Goal: Information Seeking & Learning: Learn about a topic

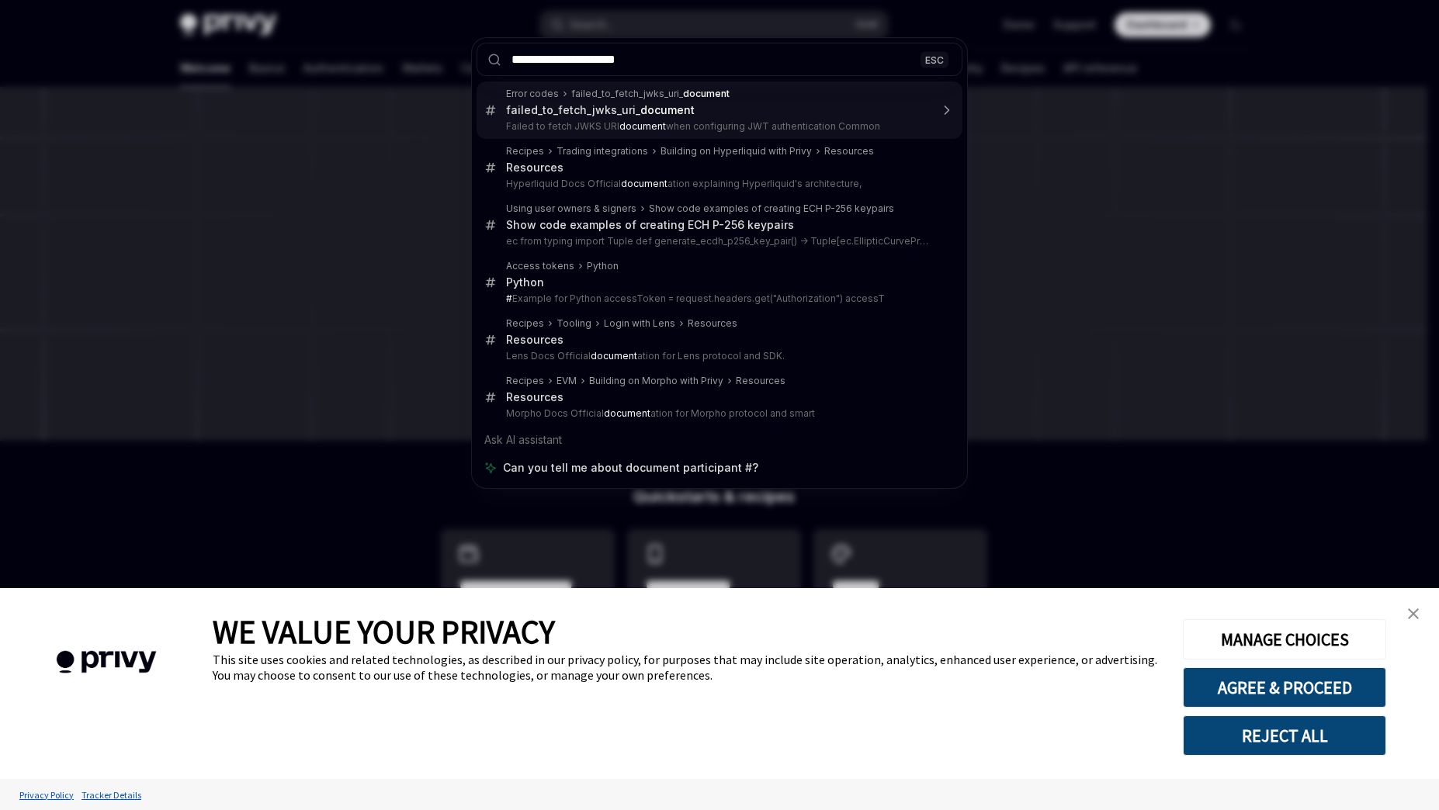
type input "**********"
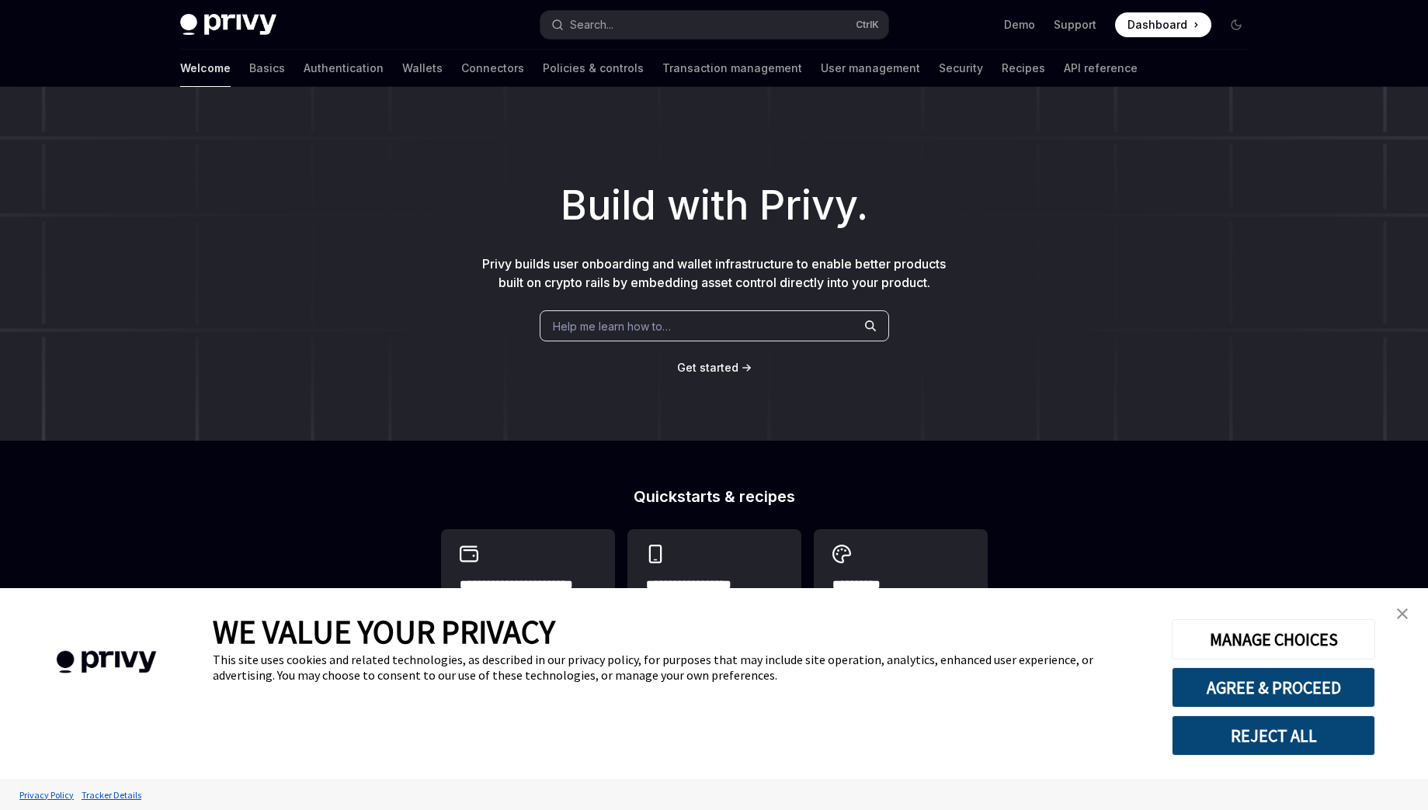
type textarea "*"
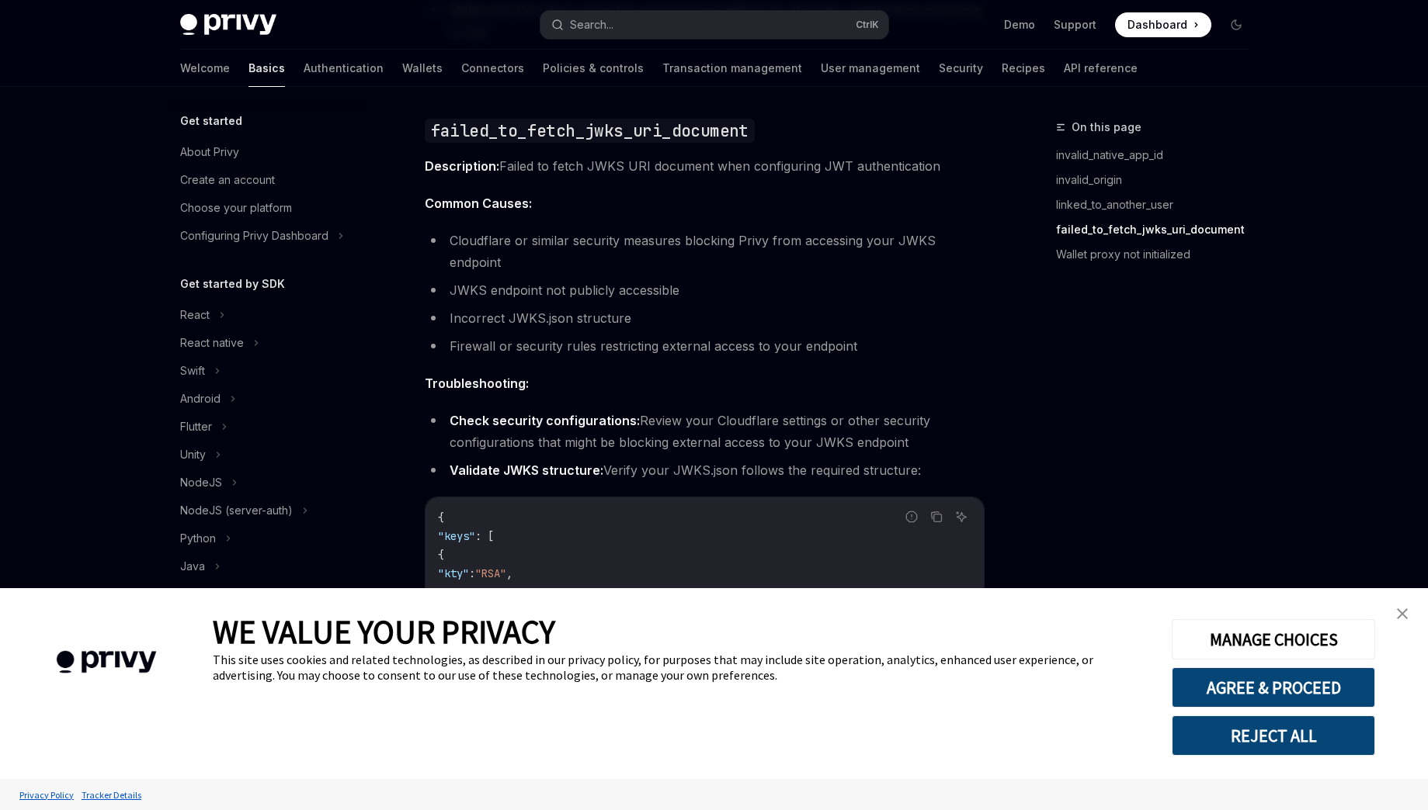
scroll to position [43, 0]
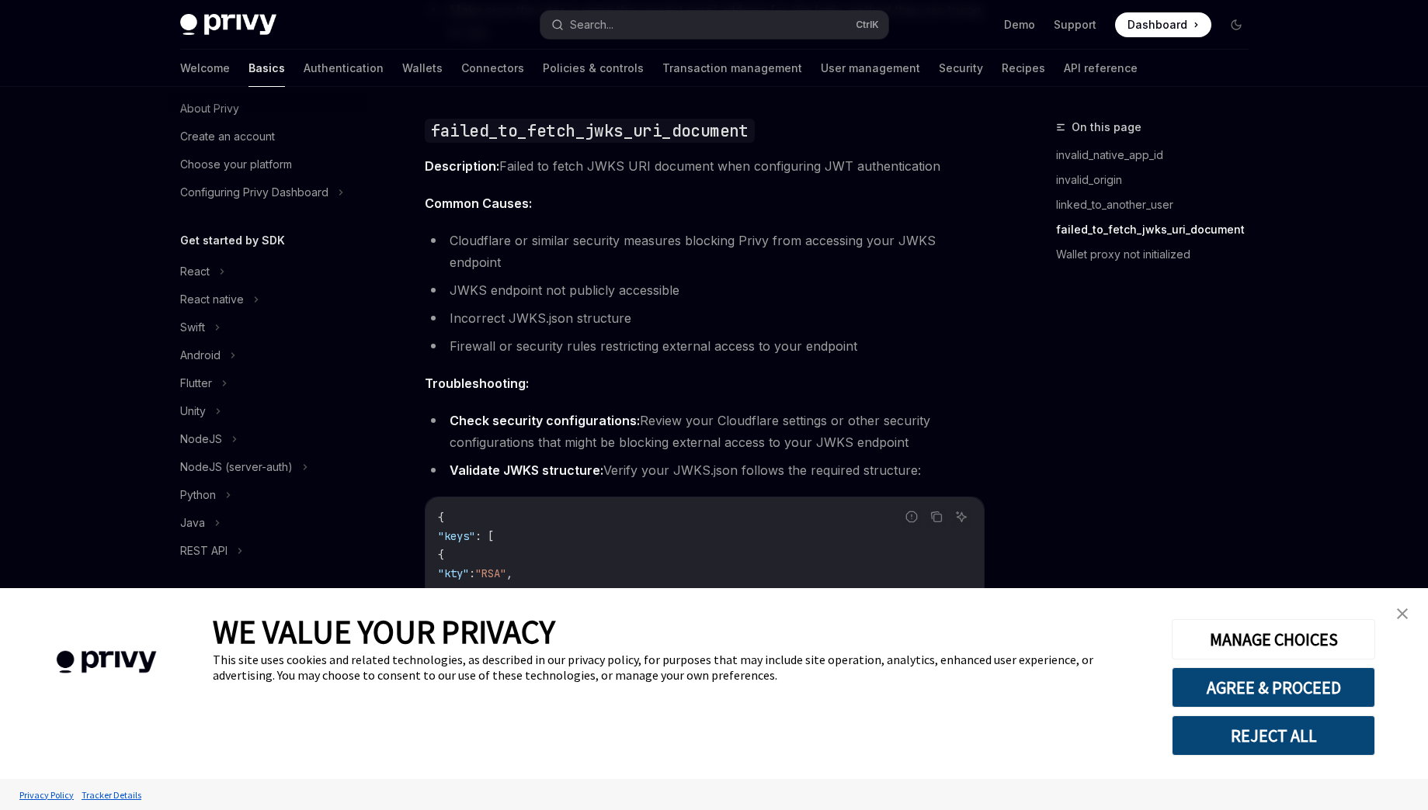
click at [1279, 735] on button "REJECT ALL" at bounding box center [1272, 736] width 203 height 40
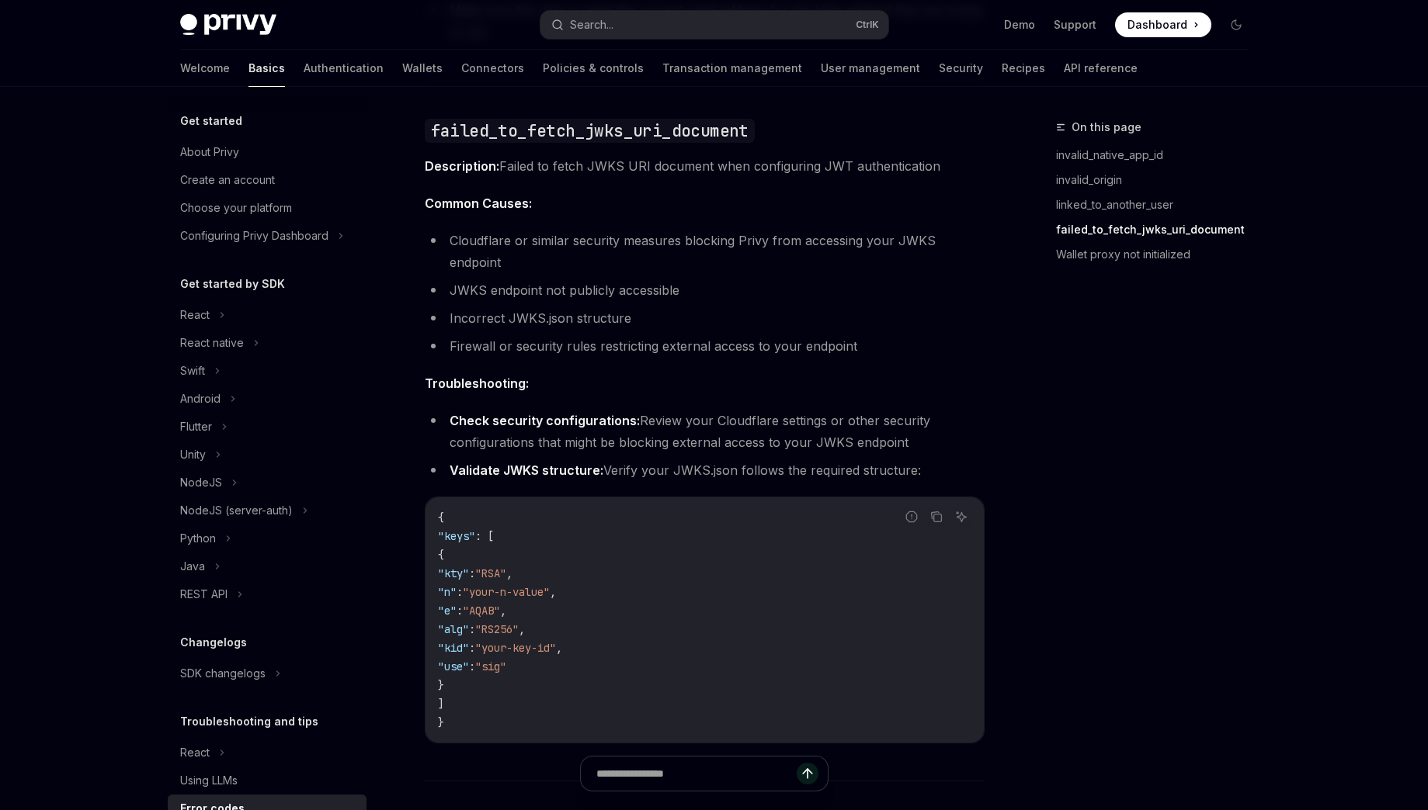
scroll to position [43, 0]
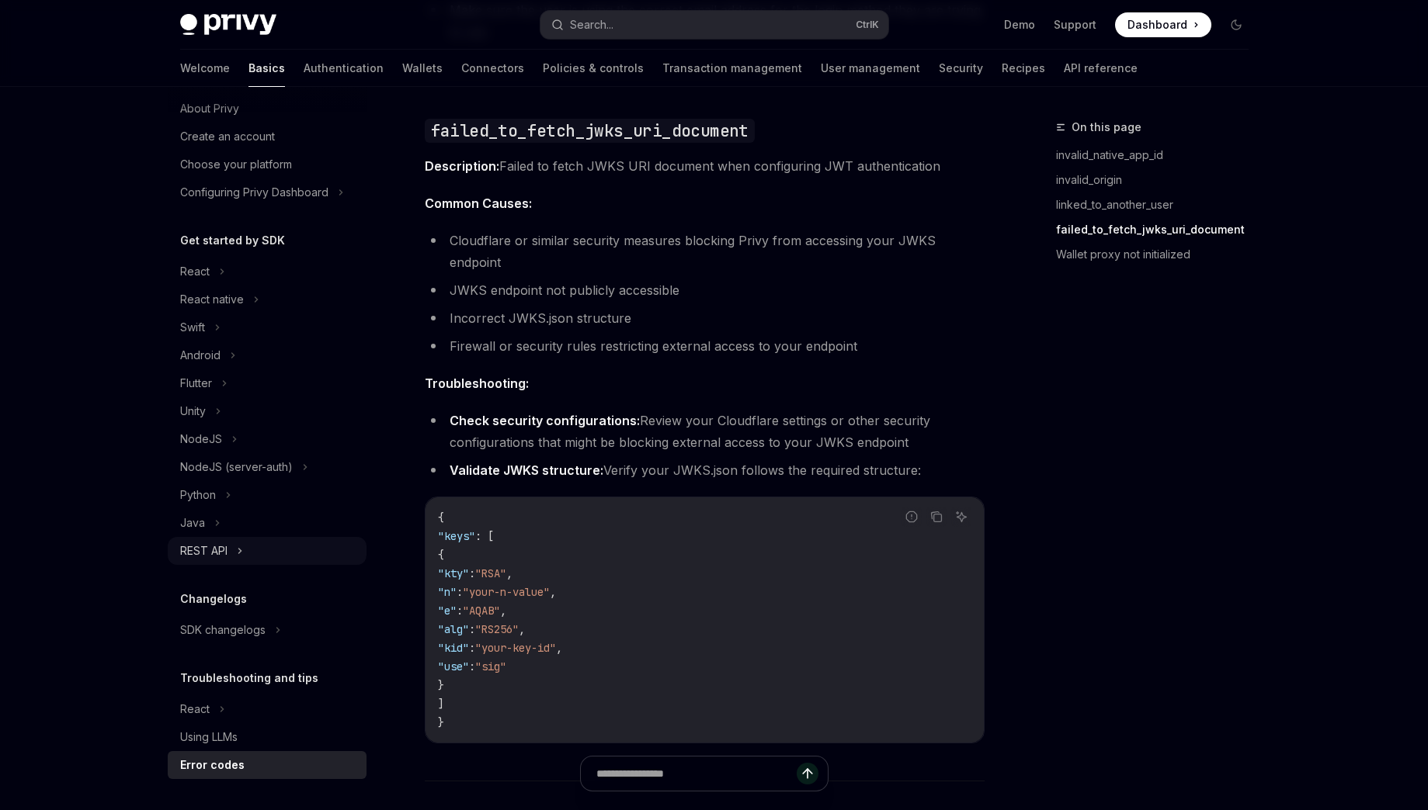
click at [219, 564] on div "REST API" at bounding box center [267, 551] width 199 height 28
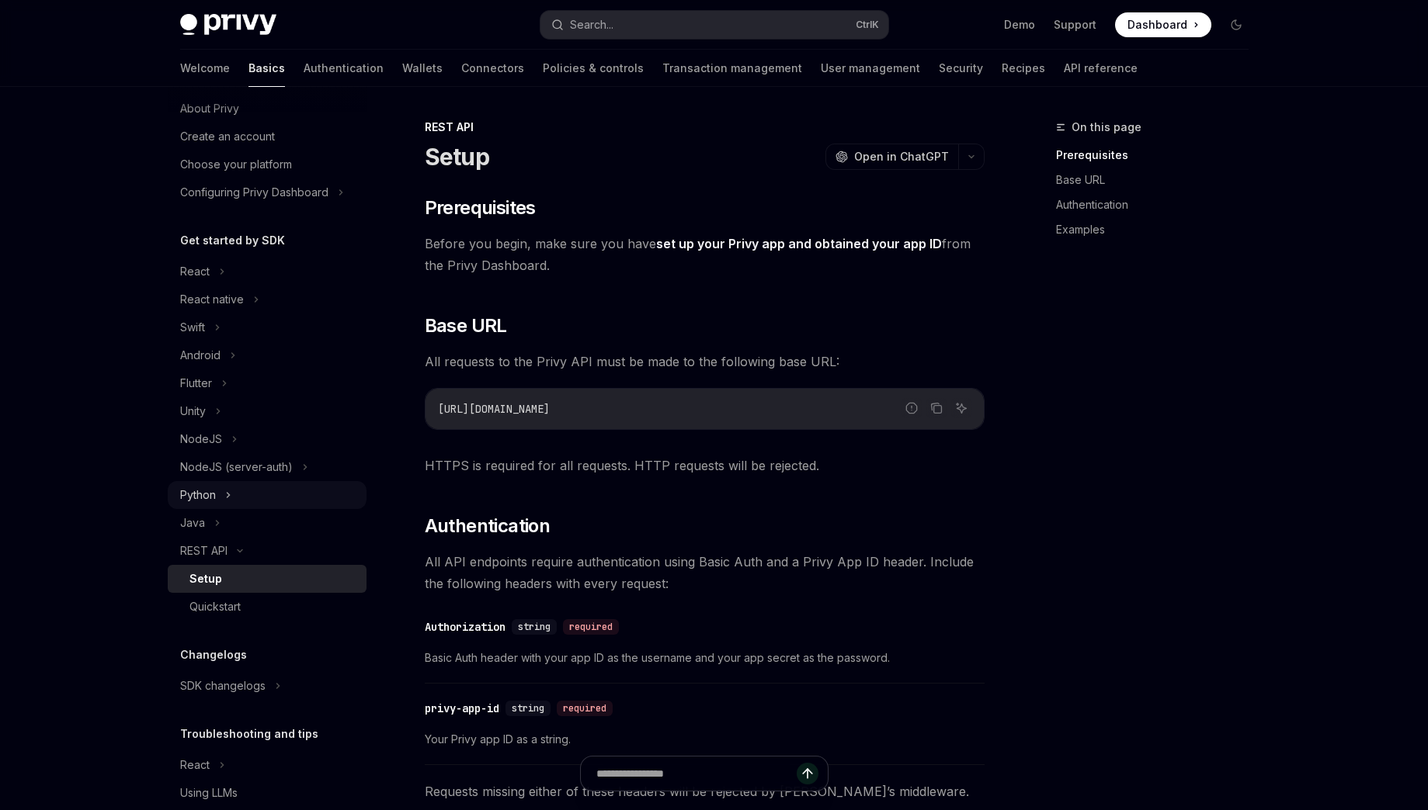
click at [207, 497] on div "Python" at bounding box center [198, 495] width 36 height 19
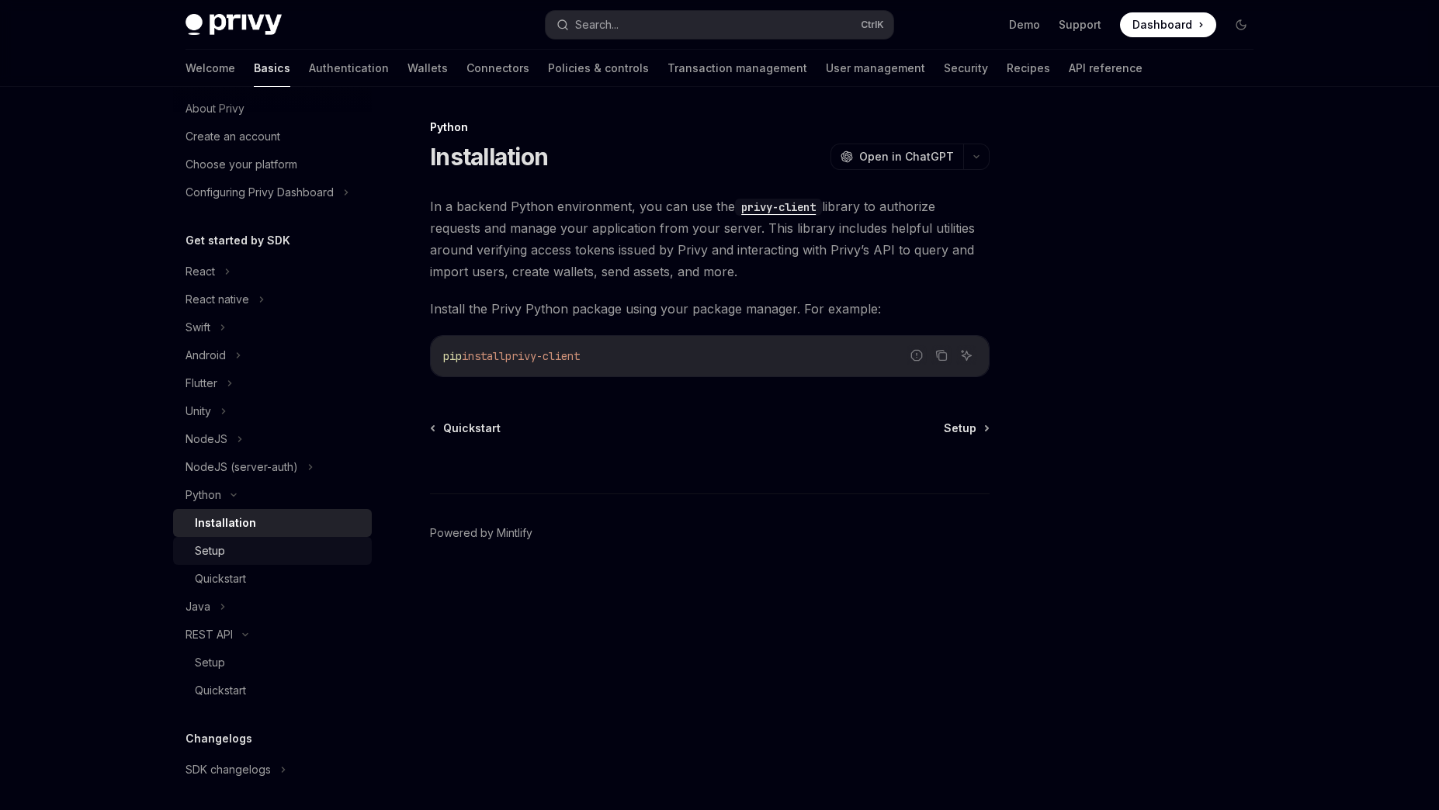
click at [219, 551] on div "Setup" at bounding box center [210, 551] width 30 height 19
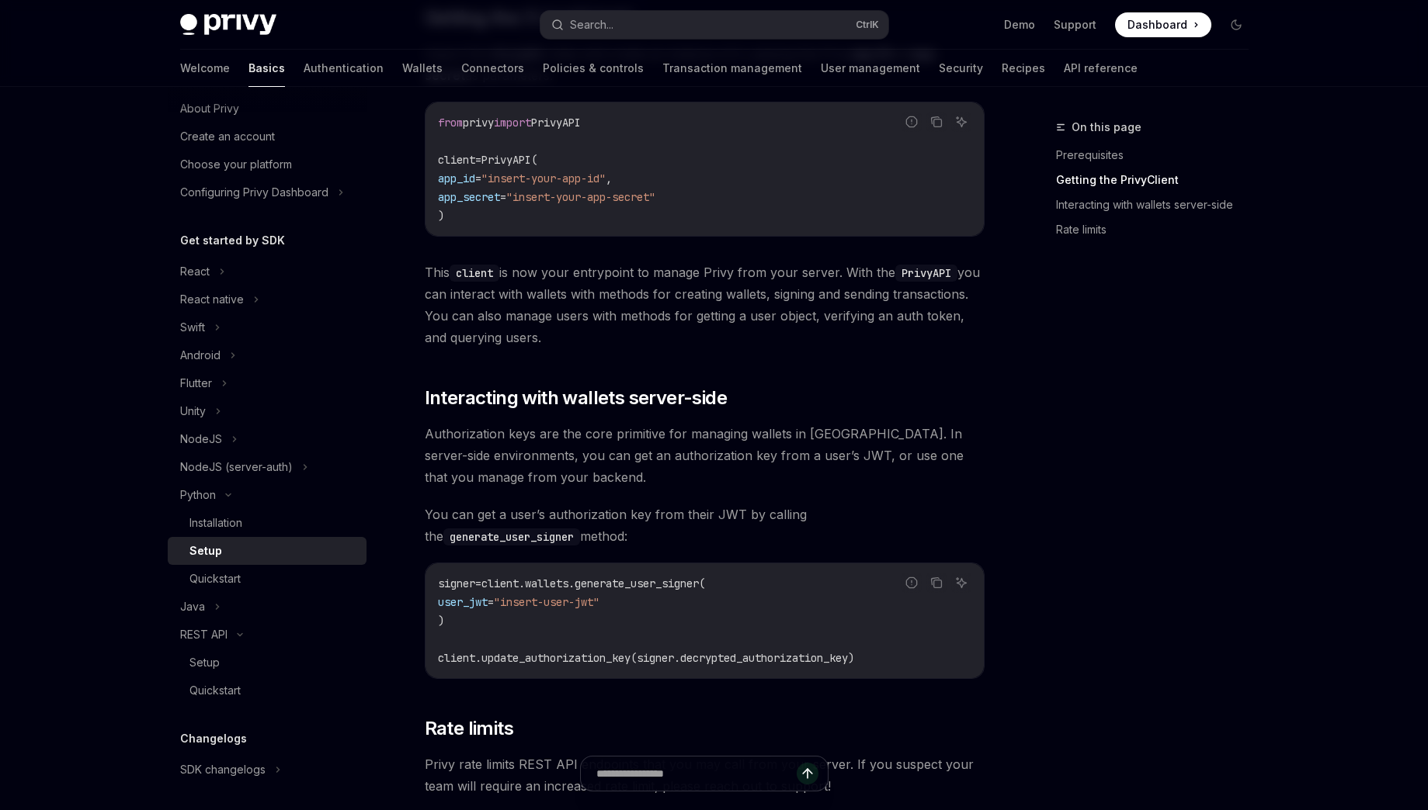
scroll to position [559, 0]
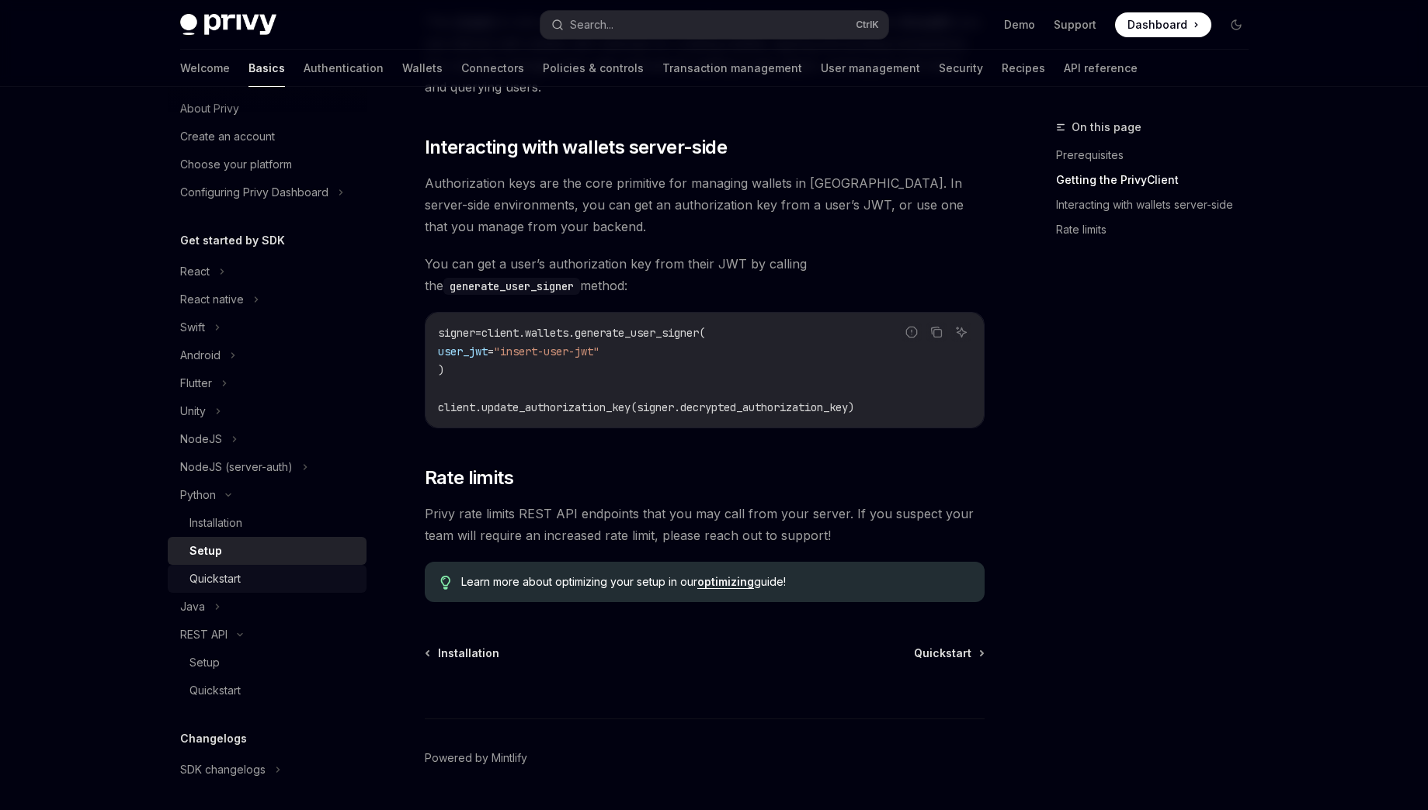
click at [206, 585] on div "Quickstart" at bounding box center [214, 579] width 51 height 19
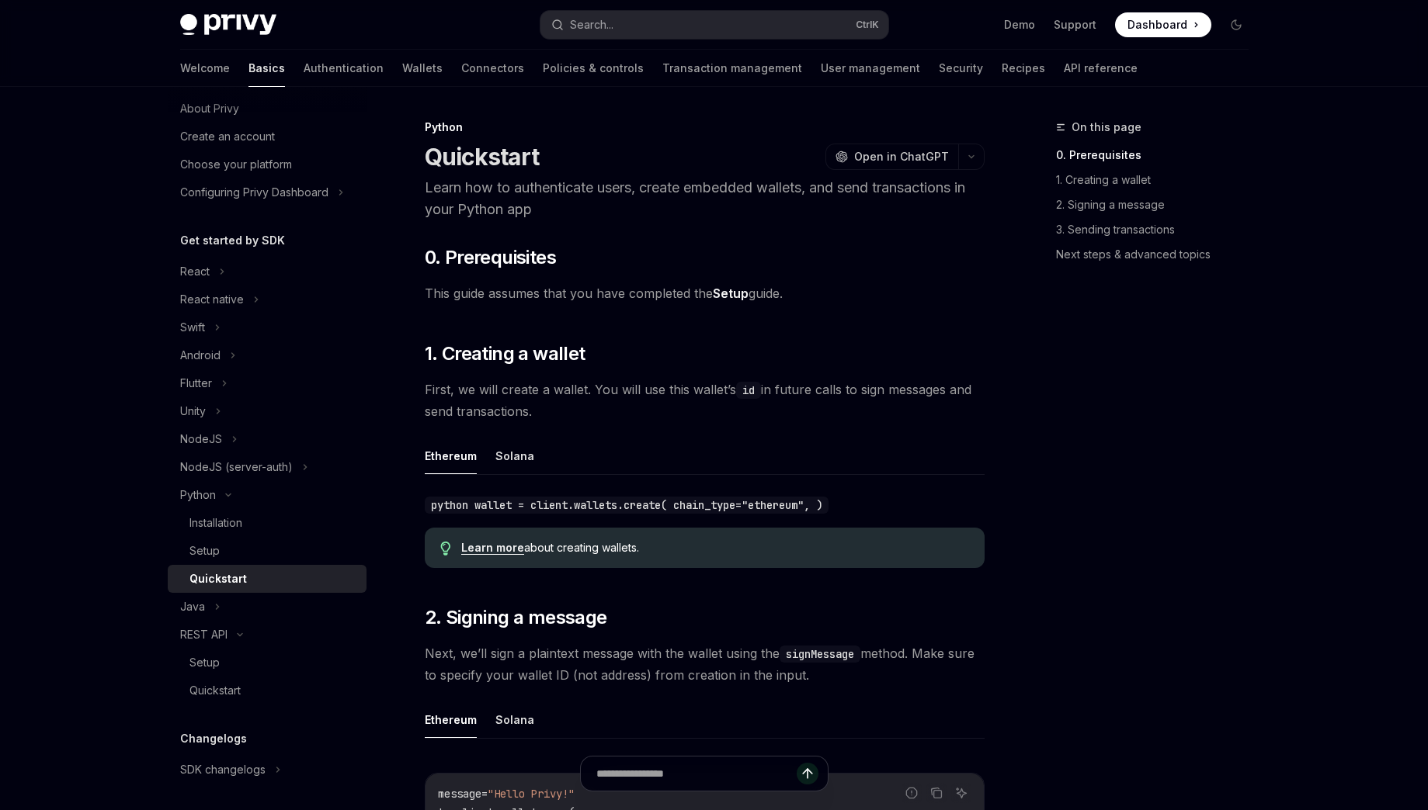
scroll to position [838, 0]
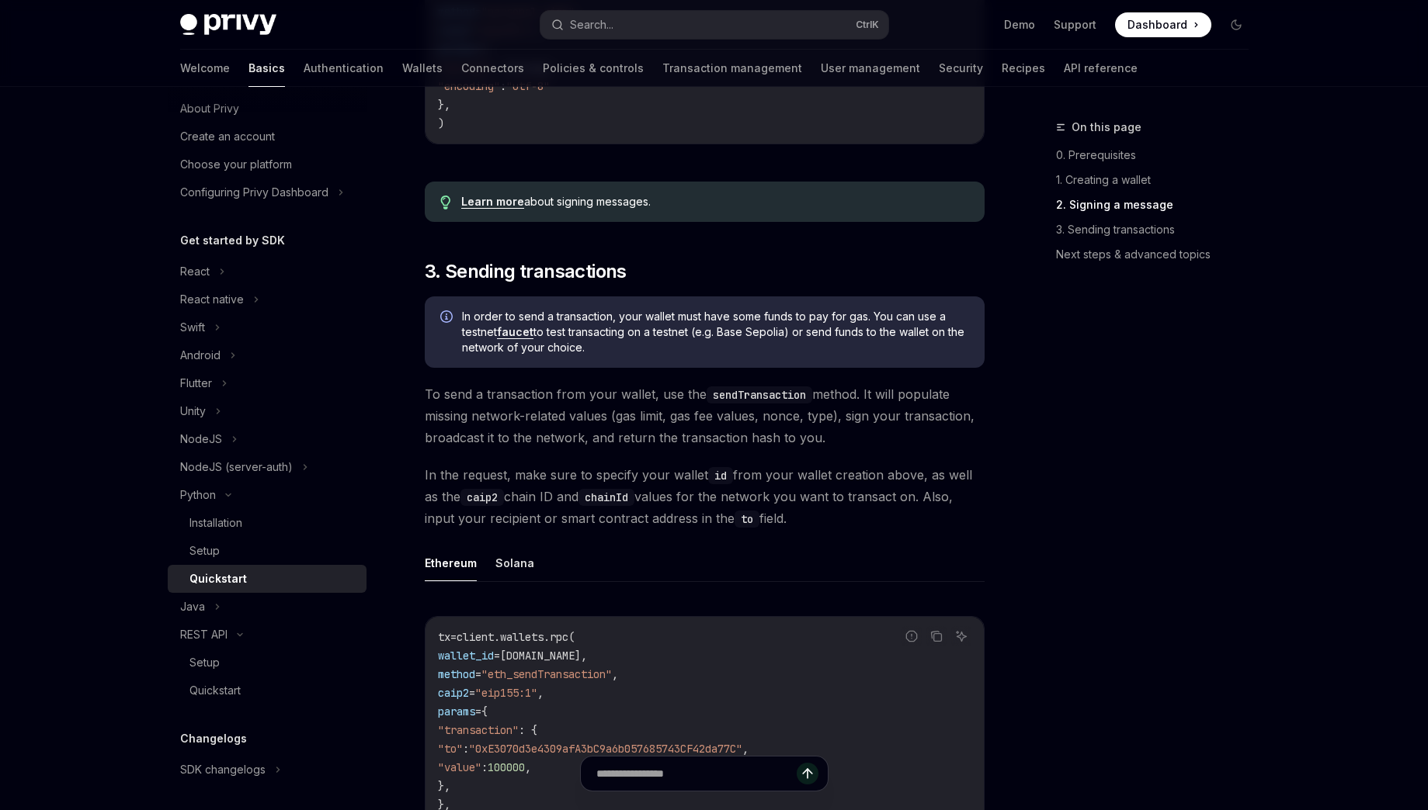
scroll to position [560, 0]
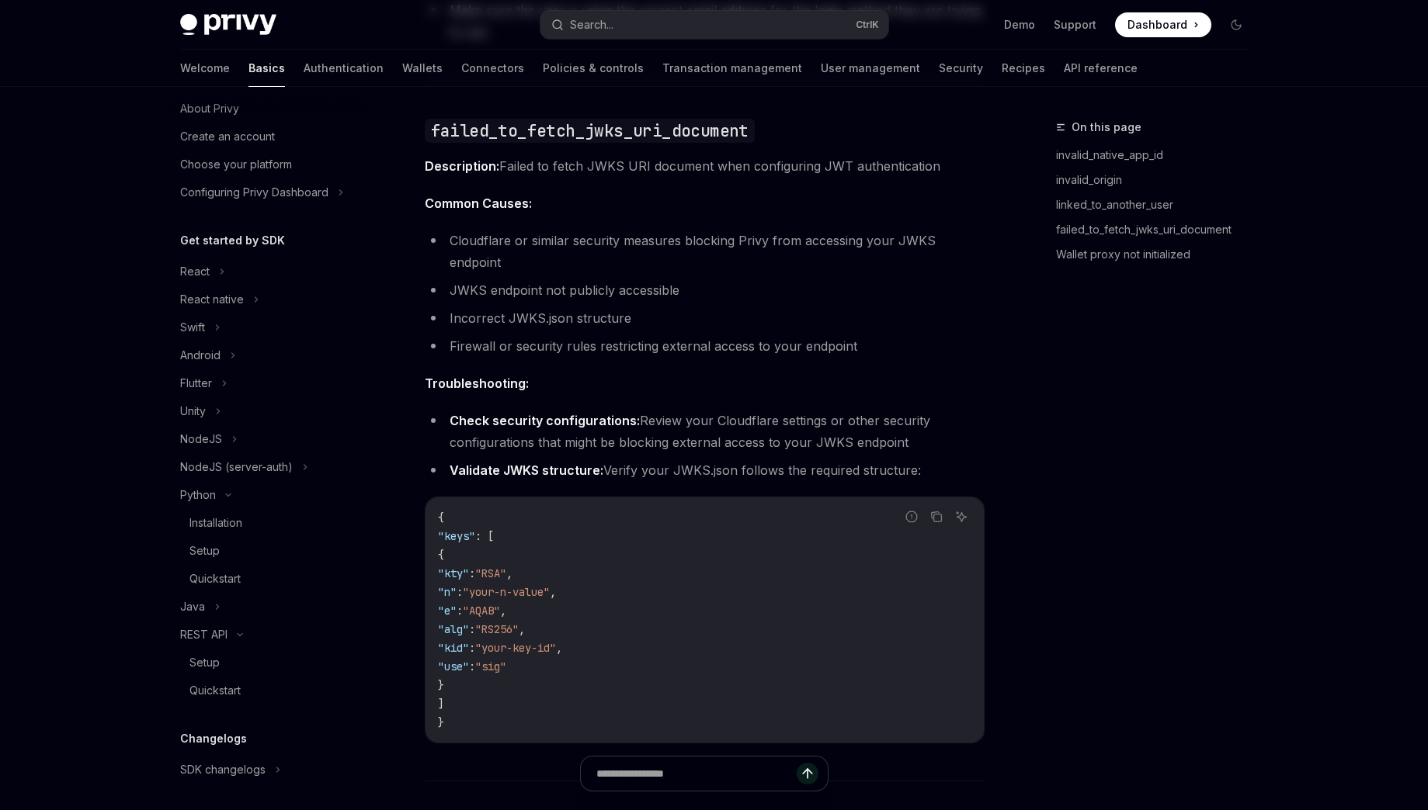
scroll to position [183, 0]
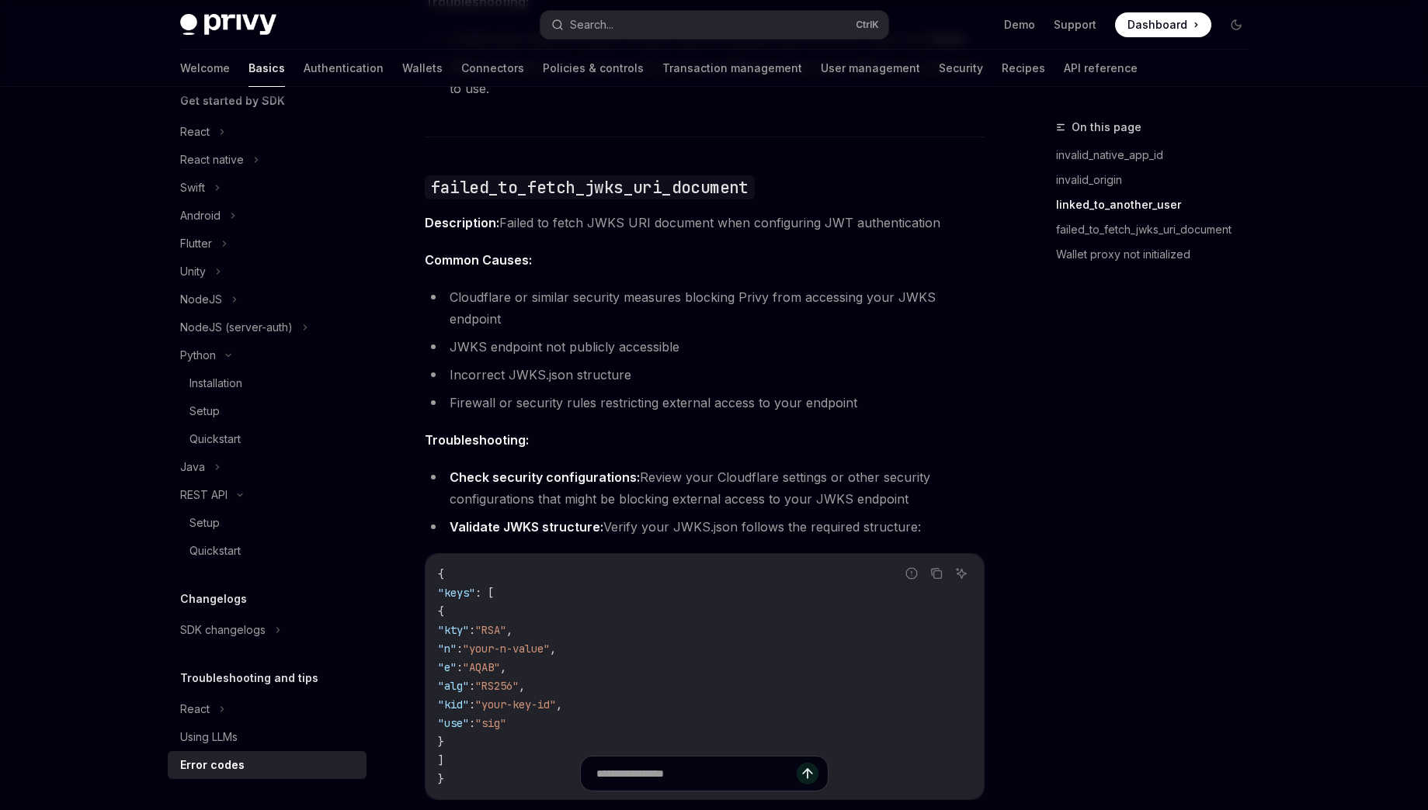
type textarea "*"
